Goal: Task Accomplishment & Management: Manage account settings

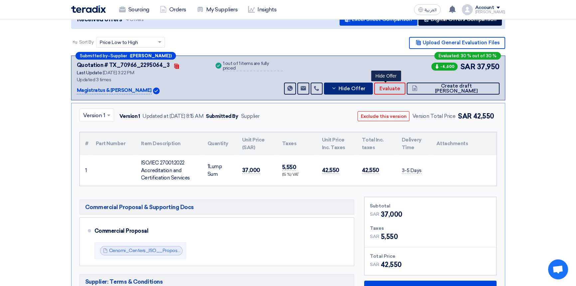
click at [365, 86] on span "Hide Offer" at bounding box center [351, 88] width 27 height 5
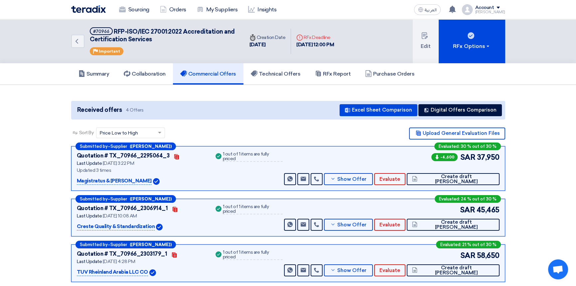
click at [84, 8] on img at bounding box center [88, 9] width 35 height 8
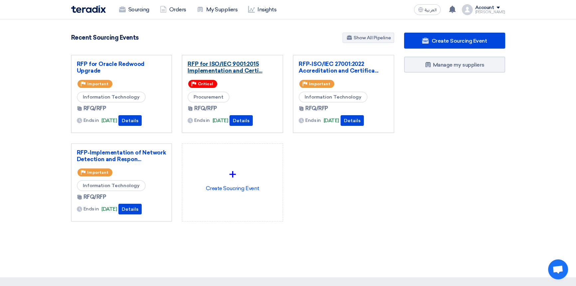
click at [233, 66] on link "RFP for ISO/IEC 9001:2015 Implementation and Certi..." at bounding box center [232, 67] width 90 height 13
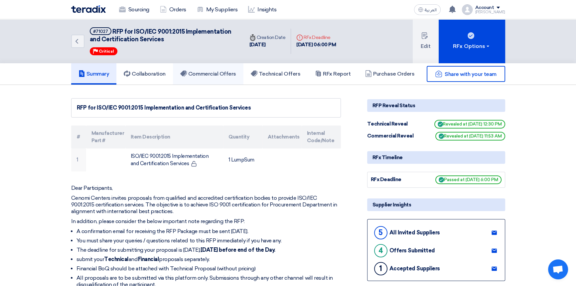
click at [208, 72] on h5 "Commercial Offers" at bounding box center [208, 73] width 56 height 7
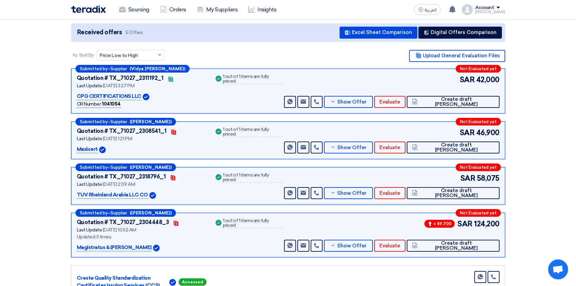
scroll to position [90, 0]
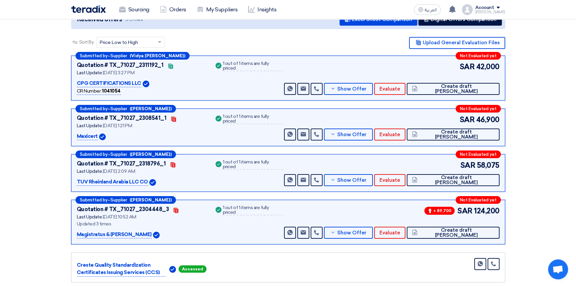
click at [548, 189] on section "Received offers 5 Offers Excel Sheet Comparison Digital Offers Comparison Sort …" at bounding box center [288, 146] width 576 height 304
click at [366, 230] on span "Show Offer" at bounding box center [351, 232] width 29 height 5
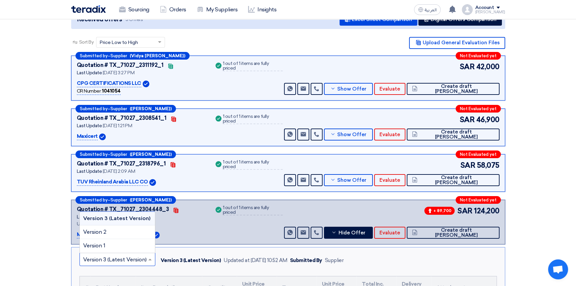
click at [102, 258] on input "text" at bounding box center [114, 259] width 62 height 11
click at [104, 230] on span "Version 2" at bounding box center [94, 231] width 23 height 6
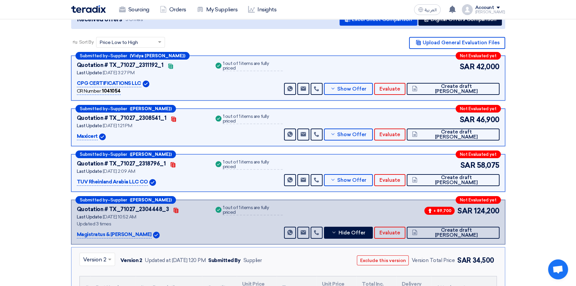
scroll to position [121, 0]
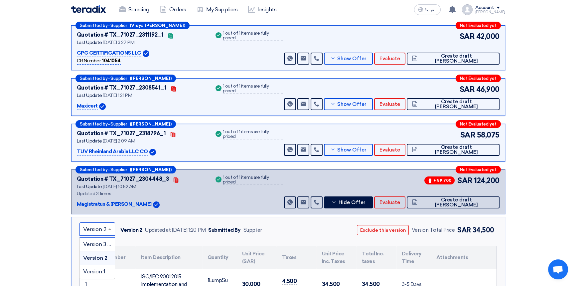
click at [91, 228] on input "text" at bounding box center [94, 229] width 22 height 11
click at [94, 243] on span "Version 3 (Latest Version)" at bounding box center [114, 244] width 63 height 6
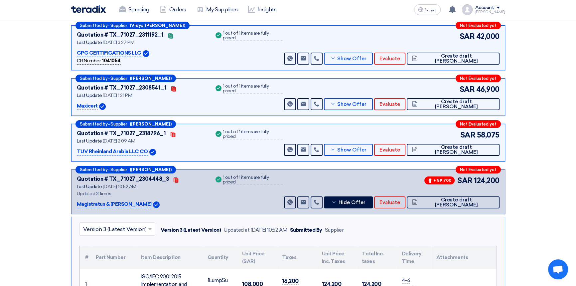
scroll to position [151, 0]
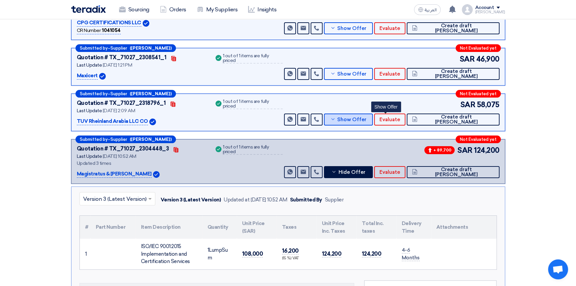
click at [366, 120] on span "Show Offer" at bounding box center [351, 119] width 29 height 5
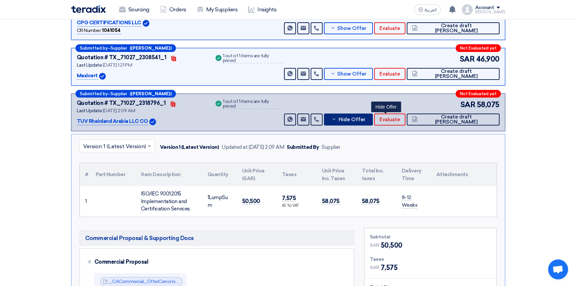
click at [365, 120] on span "Hide Offer" at bounding box center [351, 119] width 27 height 5
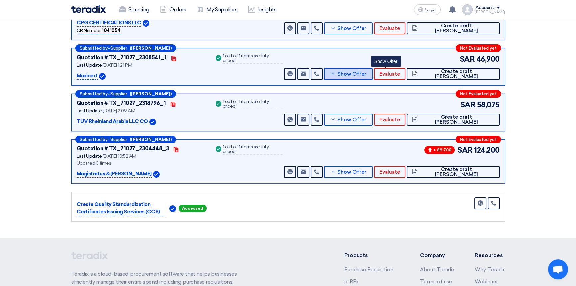
click at [373, 76] on button "Show Offer" at bounding box center [348, 74] width 49 height 12
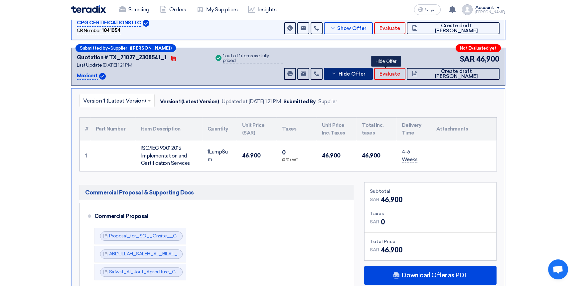
click at [365, 73] on span "Hide Offer" at bounding box center [351, 73] width 27 height 5
